Goal: Navigation & Orientation: Find specific page/section

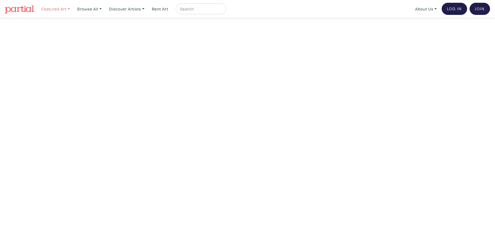
click at [67, 9] on link "Featured Art" at bounding box center [55, 8] width 33 height 11
click at [101, 8] on link "Browse All" at bounding box center [89, 8] width 29 height 11
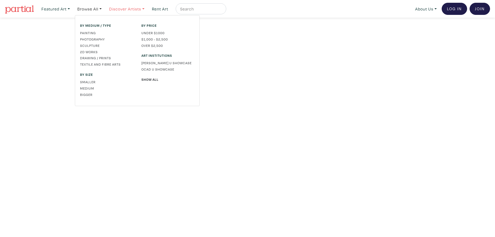
click at [145, 10] on link "Discover Artists" at bounding box center [127, 8] width 40 height 11
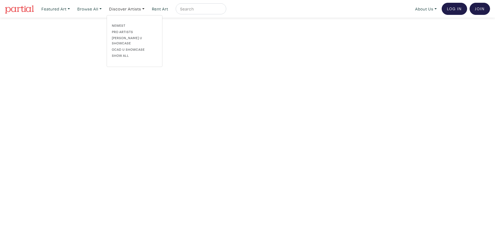
click at [301, 6] on div "Featured Art Smalls Landscapes Abstracts New Contemporary The Minimalist Bold D…" at bounding box center [264, 9] width 451 height 12
click at [425, 10] on link "About Us" at bounding box center [425, 8] width 26 height 11
click at [425, 24] on link "About Us" at bounding box center [440, 25] width 45 height 5
